Goal: Information Seeking & Learning: Learn about a topic

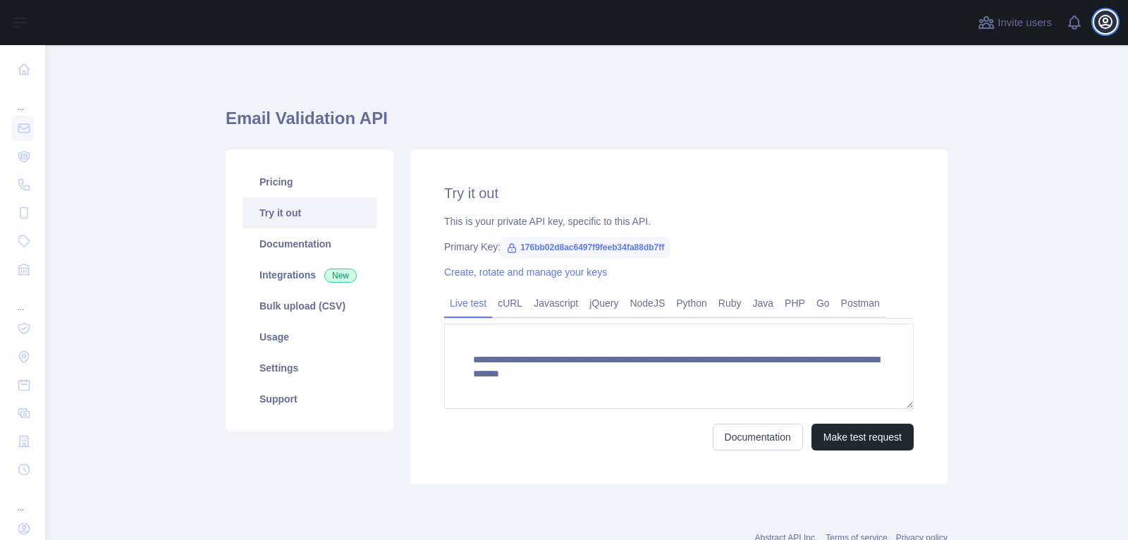
click at [1105, 22] on icon "button" at bounding box center [1105, 22] width 13 height 13
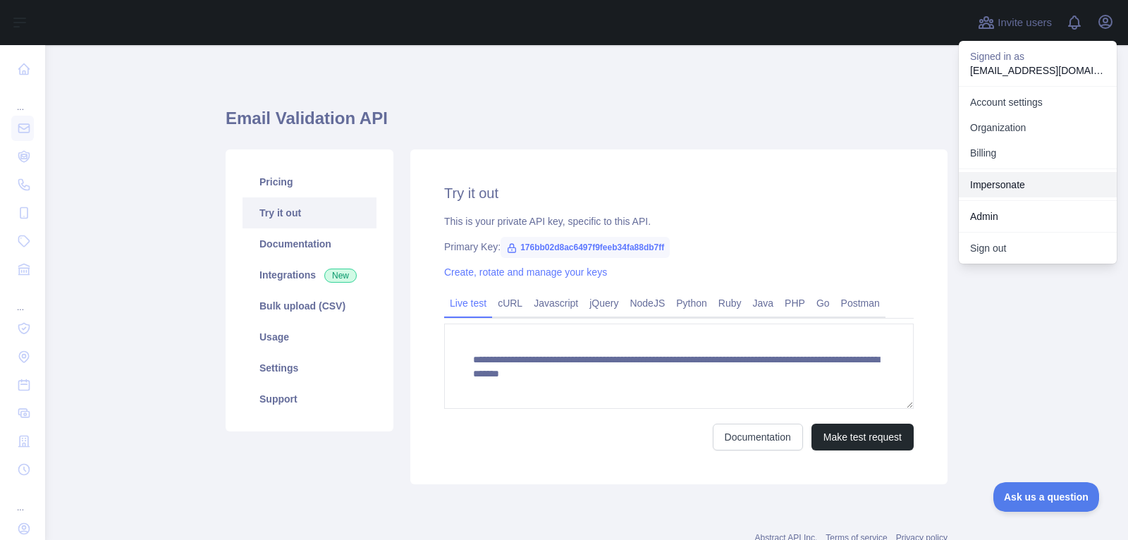
click at [1027, 183] on link "Impersonate" at bounding box center [1037, 184] width 158 height 25
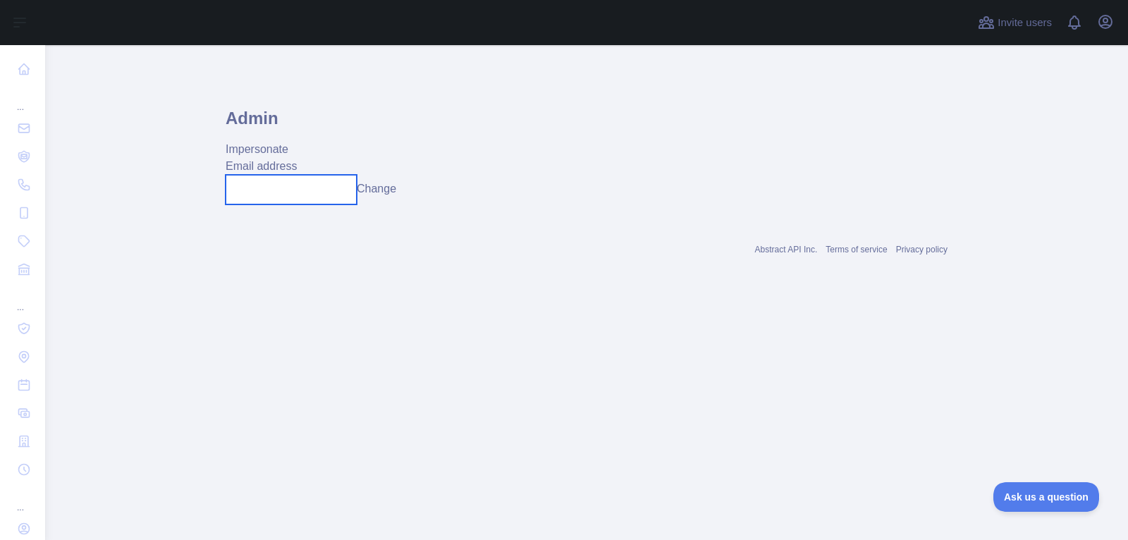
click at [293, 194] on input "text" at bounding box center [291, 190] width 131 height 30
paste input "**********"
type input "**********"
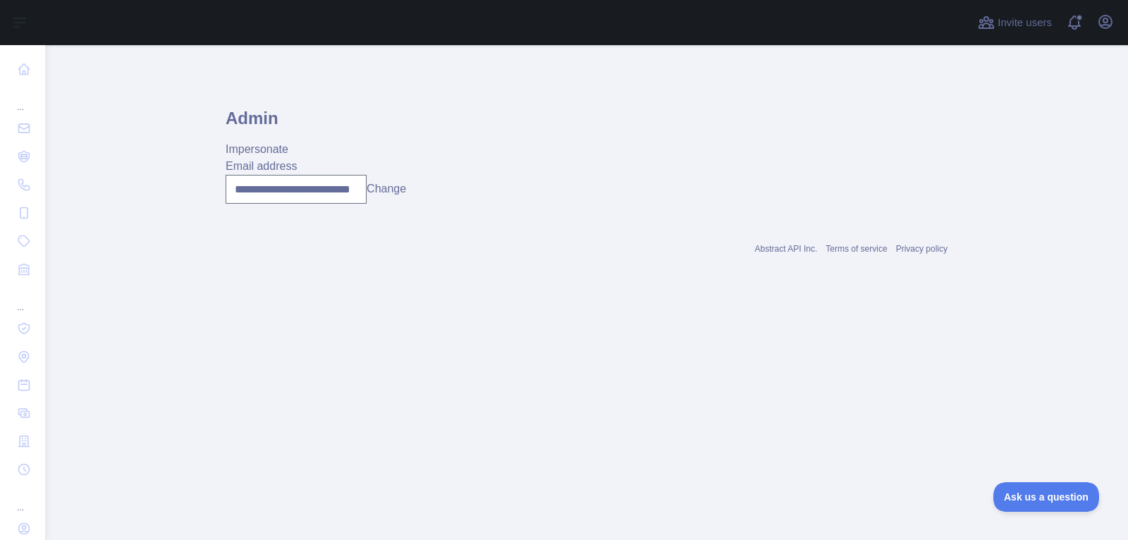
click at [402, 185] on button "Change" at bounding box center [385, 188] width 39 height 17
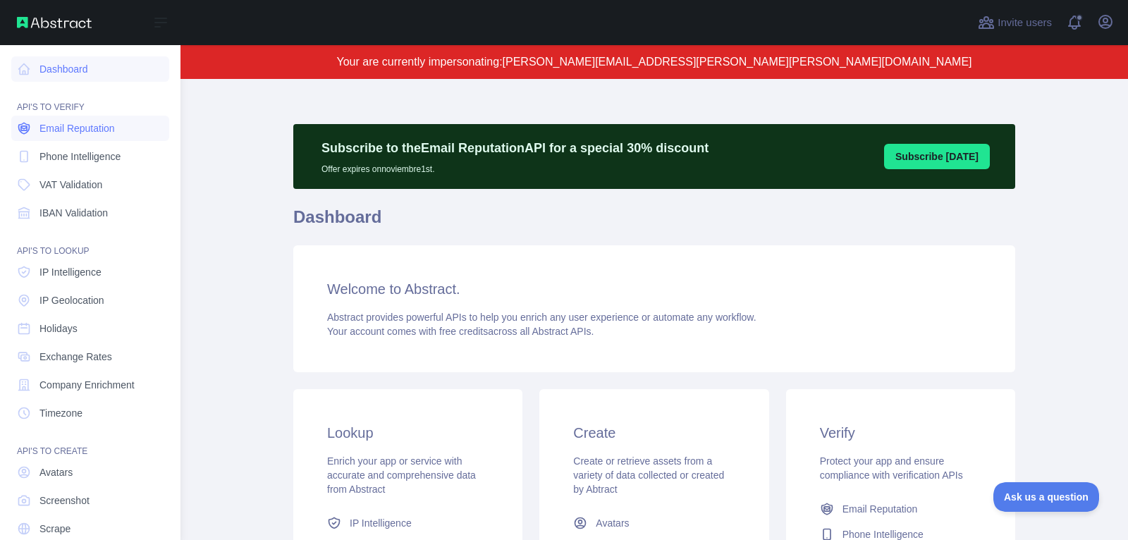
click at [56, 129] on span "Email Reputation" at bounding box center [76, 128] width 75 height 14
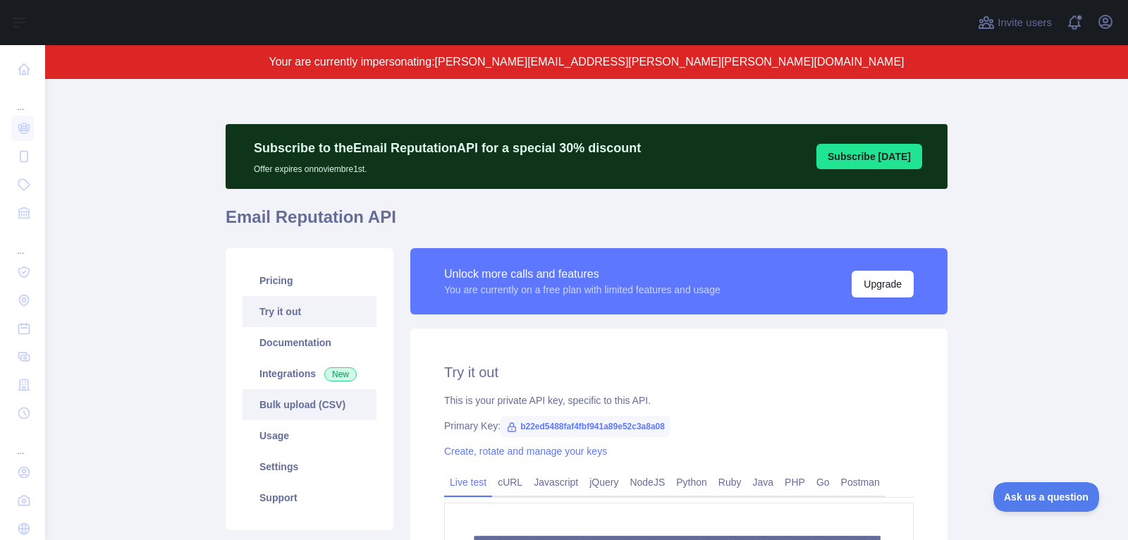
click at [328, 405] on link "Bulk upload (CSV)" at bounding box center [309, 404] width 134 height 31
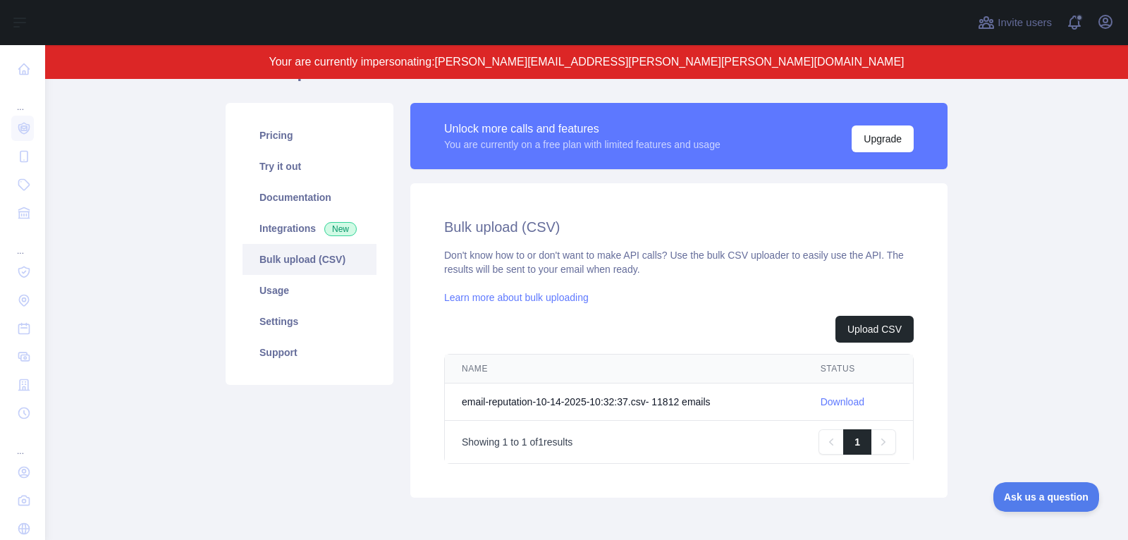
scroll to position [146, 0]
click at [856, 398] on link "Download" at bounding box center [842, 400] width 44 height 11
drag, startPoint x: 1010, startPoint y: 382, endPoint x: 827, endPoint y: 338, distance: 187.7
click at [1005, 381] on main "Subscribe to the Email Reputation API for a special 30 % discount Offer expires…" at bounding box center [586, 309] width 1083 height 461
click at [283, 151] on link "Try it out" at bounding box center [309, 165] width 134 height 31
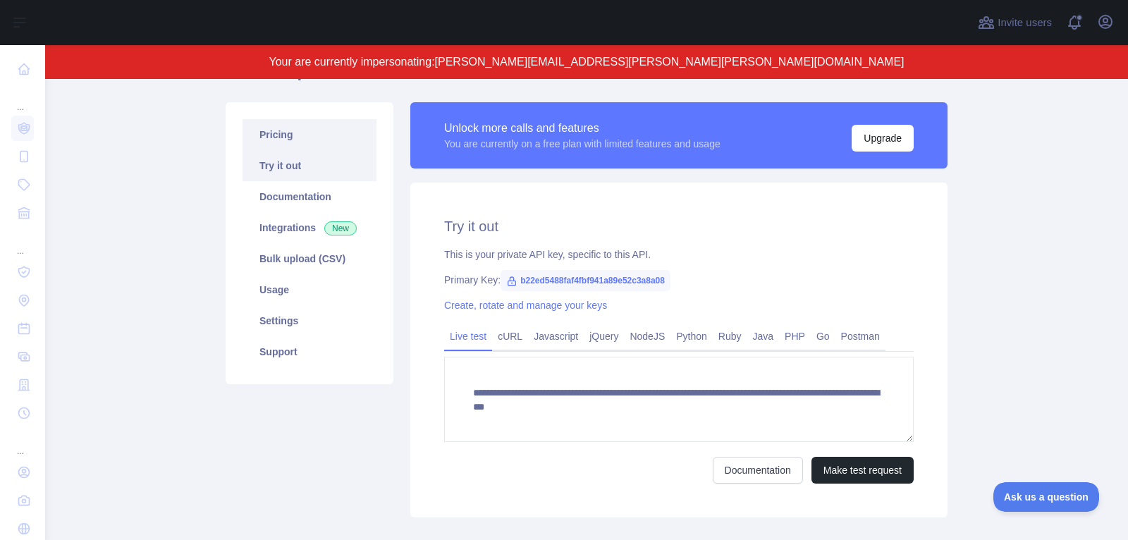
click at [292, 138] on link "Pricing" at bounding box center [309, 134] width 134 height 31
